Goal: Information Seeking & Learning: Learn about a topic

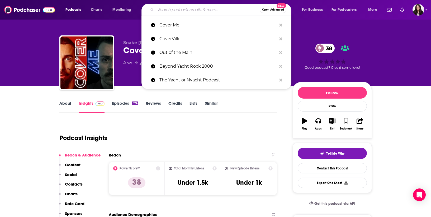
scroll to position [72, 0]
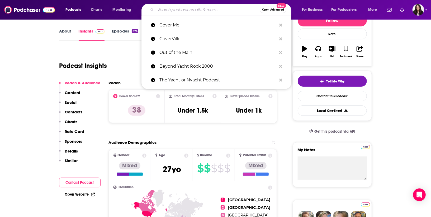
type input "The Yacht or Nyacht Podcast"
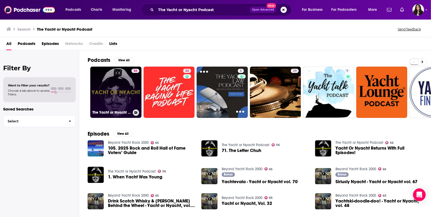
click at [127, 84] on link "56 The Yacht or Nyacht Podcast" at bounding box center [115, 91] width 51 height 51
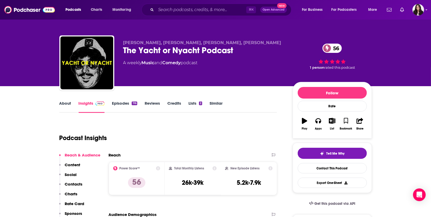
click at [65, 106] on link "About" at bounding box center [65, 107] width 12 height 12
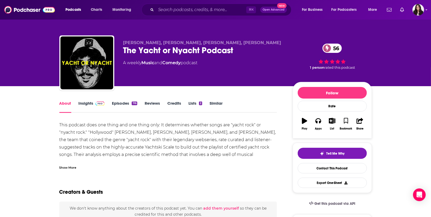
click at [69, 167] on div "Show More" at bounding box center [67, 166] width 17 height 5
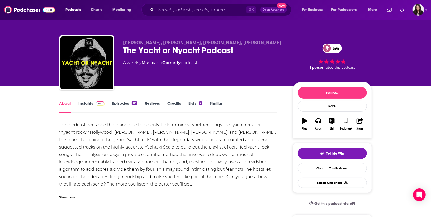
click at [87, 107] on link "Insights" at bounding box center [92, 107] width 26 height 12
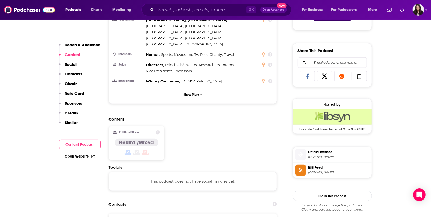
click at [196, 123] on div "Content Political Skew Neutral/Mixed" at bounding box center [193, 140] width 168 height 48
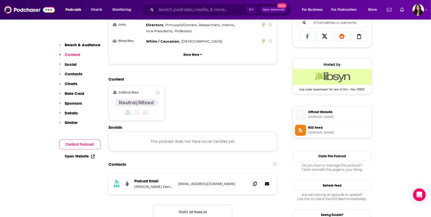
scroll to position [355, 0]
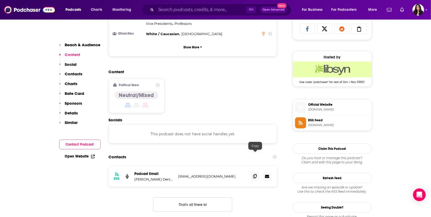
click at [256, 174] on icon at bounding box center [255, 176] width 4 height 4
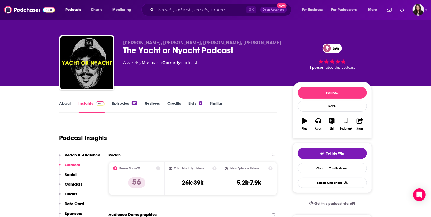
click at [66, 102] on link "About" at bounding box center [65, 107] width 12 height 12
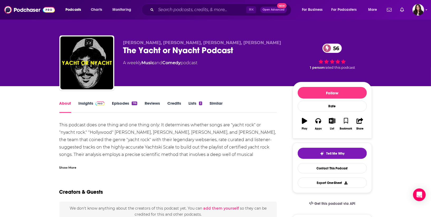
click at [127, 103] on link "Episodes 116" at bounding box center [124, 107] width 25 height 12
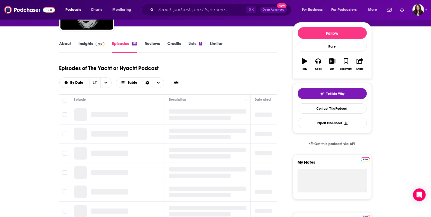
scroll to position [63, 0]
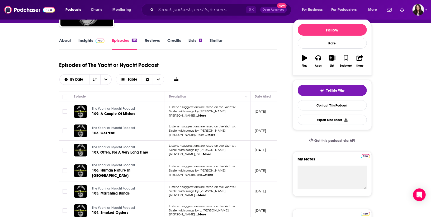
click at [206, 113] on span "...More" at bounding box center [200, 115] width 11 height 4
click at [215, 133] on span "...More" at bounding box center [210, 135] width 11 height 4
click at [213, 173] on span "...More" at bounding box center [207, 175] width 11 height 4
click at [65, 37] on div "About Insights Episodes 116 Reviews Credits Lists 2 Similar" at bounding box center [168, 43] width 218 height 13
click at [66, 42] on link "About" at bounding box center [65, 44] width 12 height 12
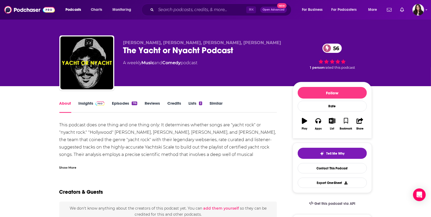
click at [73, 166] on div "Show More" at bounding box center [67, 166] width 17 height 5
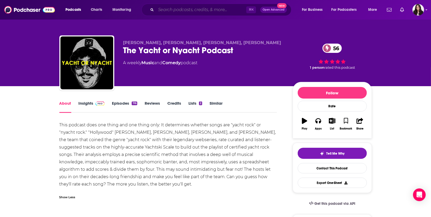
click at [177, 8] on input "Search podcasts, credits, & more..." at bounding box center [201, 10] width 90 height 8
paste input "Beyond Yacht Rock 2000"
type input "Beyond Yacht Rock 2000"
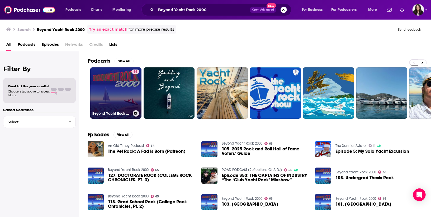
click at [108, 86] on link "65 Beyond Yacht Rock 2000" at bounding box center [115, 92] width 51 height 51
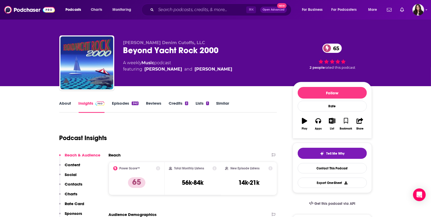
click at [65, 108] on link "About" at bounding box center [65, 107] width 12 height 12
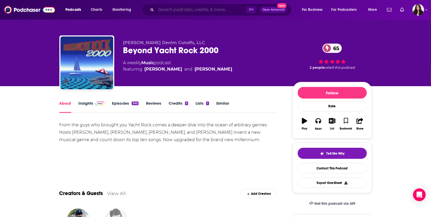
click at [175, 8] on input "Search podcasts, credits, & more..." at bounding box center [201, 10] width 90 height 8
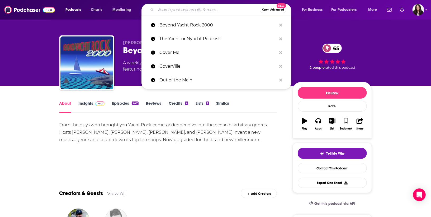
paste input "Out of the Main"
type input "Out of the Main"
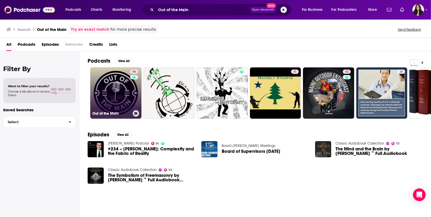
click at [120, 81] on link "46 Out of the Main" at bounding box center [115, 92] width 51 height 51
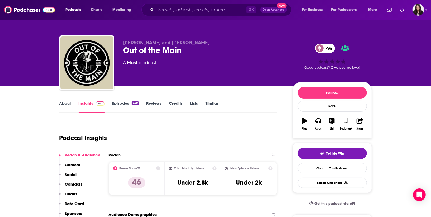
click at [66, 102] on link "About" at bounding box center [65, 107] width 12 height 12
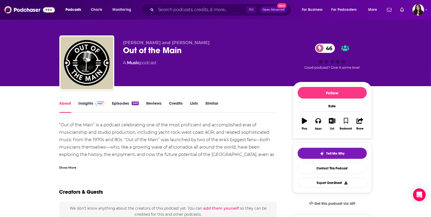
click at [74, 169] on div "Show More" at bounding box center [67, 166] width 17 height 5
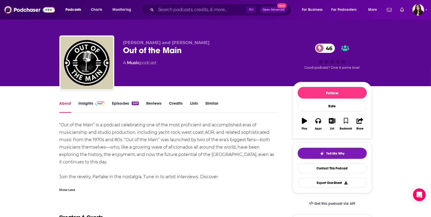
click at [118, 103] on link "Episodes 240" at bounding box center [125, 107] width 27 height 12
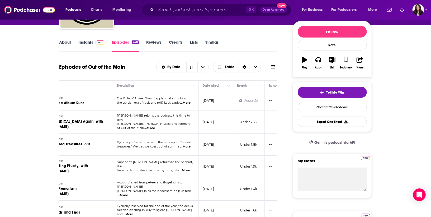
scroll to position [0, 54]
click at [91, 43] on link "Insights" at bounding box center [92, 46] width 26 height 12
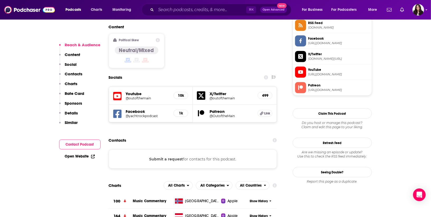
scroll to position [418, 0]
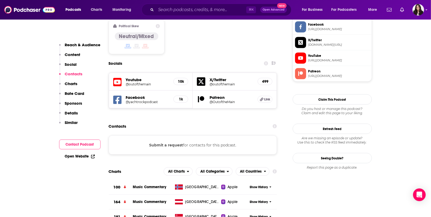
click at [200, 135] on div "Submit a request for contacts for this podcast." at bounding box center [193, 144] width 168 height 19
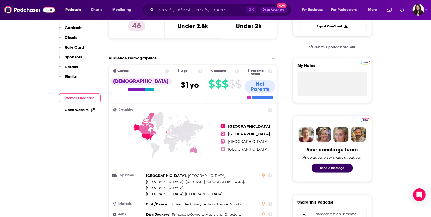
scroll to position [0, 0]
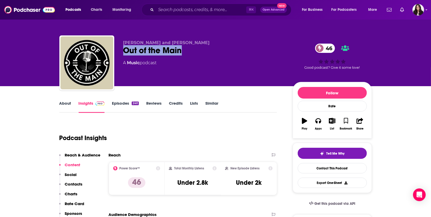
drag, startPoint x: 193, startPoint y: 51, endPoint x: 120, endPoint y: 51, distance: 72.8
click at [120, 51] on div "[PERSON_NAME] and [PERSON_NAME] Out of the Main 46 A Music podcast 46 Good podc…" at bounding box center [215, 63] width 312 height 57
copy h2 "Out of the Main"
click at [166, 10] on input "Search podcasts, credits, & more..." at bounding box center [201, 10] width 90 height 8
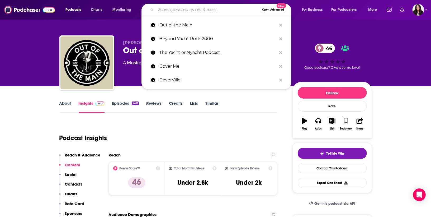
paste input "CoverVille"
type input "CoverVille"
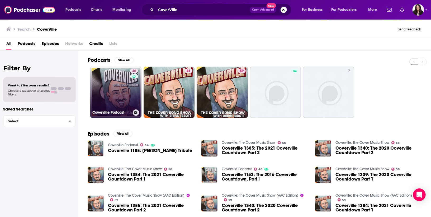
click at [114, 87] on link "46 Coverville Podcast" at bounding box center [115, 91] width 51 height 51
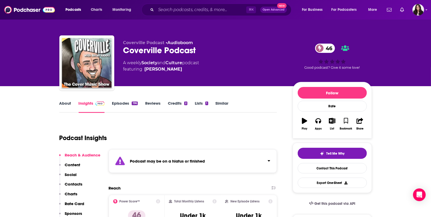
click at [123, 104] on link "Episodes 196" at bounding box center [125, 107] width 26 height 12
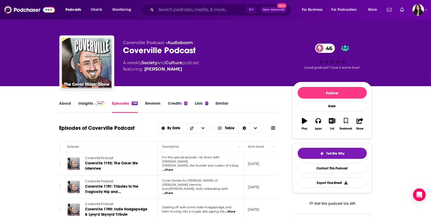
scroll to position [0, 11]
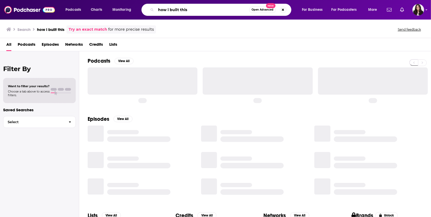
drag, startPoint x: 195, startPoint y: 9, endPoint x: 73, endPoint y: 8, distance: 122.4
click at [73, 8] on div "Podcasts Charts Monitoring how i built this Open Advanced New For Business For …" at bounding box center [222, 10] width 320 height 12
paste input "Cover Me"
type input "Cover Me"
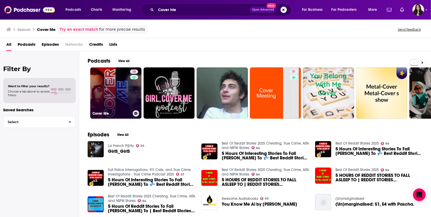
click at [118, 99] on link "38 Cover Me" at bounding box center [115, 92] width 51 height 51
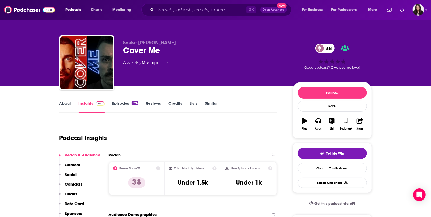
click at [118, 104] on link "Episodes 374" at bounding box center [125, 107] width 26 height 12
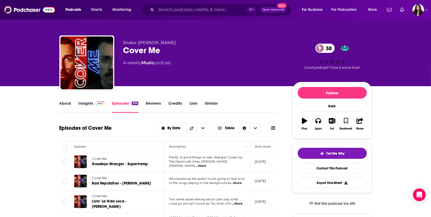
click at [97, 104] on img at bounding box center [100, 103] width 9 height 4
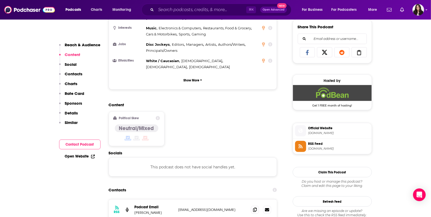
scroll to position [332, 0]
click at [252, 205] on span at bounding box center [255, 209] width 8 height 8
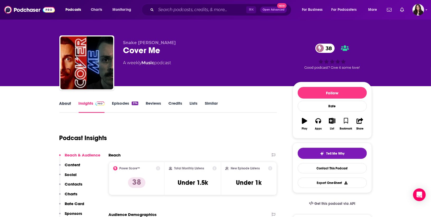
click at [71, 102] on div "About" at bounding box center [68, 107] width 19 height 12
click at [69, 103] on link "About" at bounding box center [65, 107] width 12 height 12
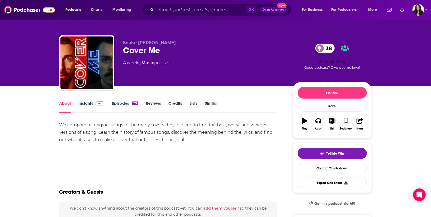
click at [216, 158] on div "We compare hit original songs to the many covers they inspired to find the best…" at bounding box center [168, 145] width 218 height 48
